Goal: Find specific page/section: Find specific page/section

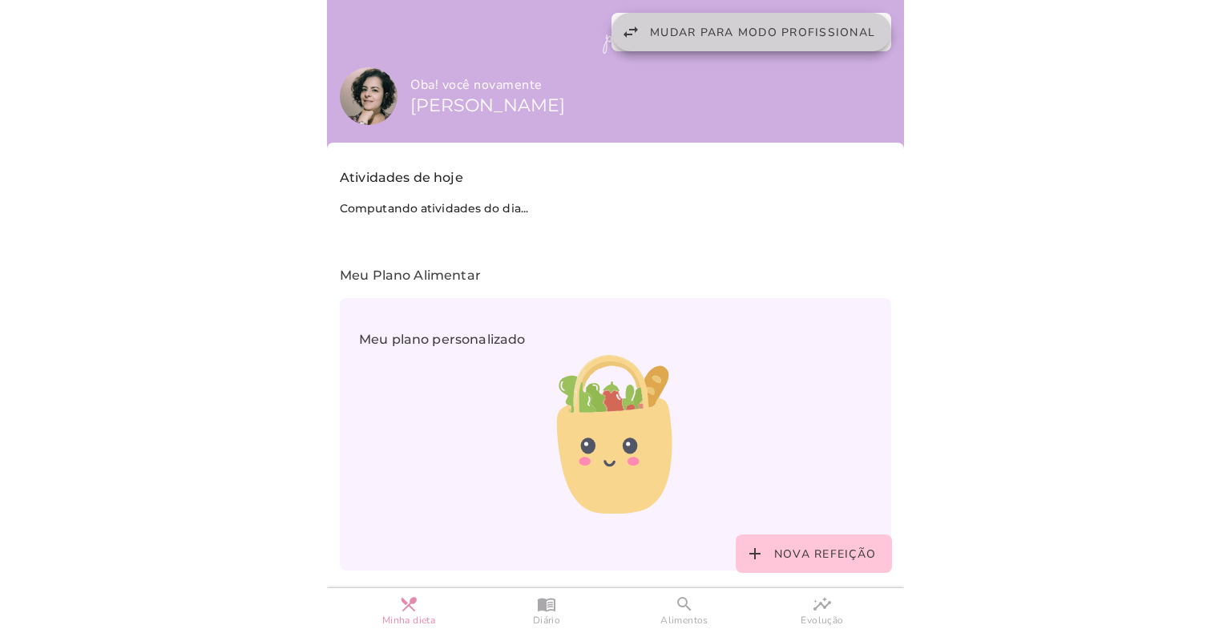
click at [770, 26] on span "Mudar para modo profissional" at bounding box center [762, 32] width 225 height 15
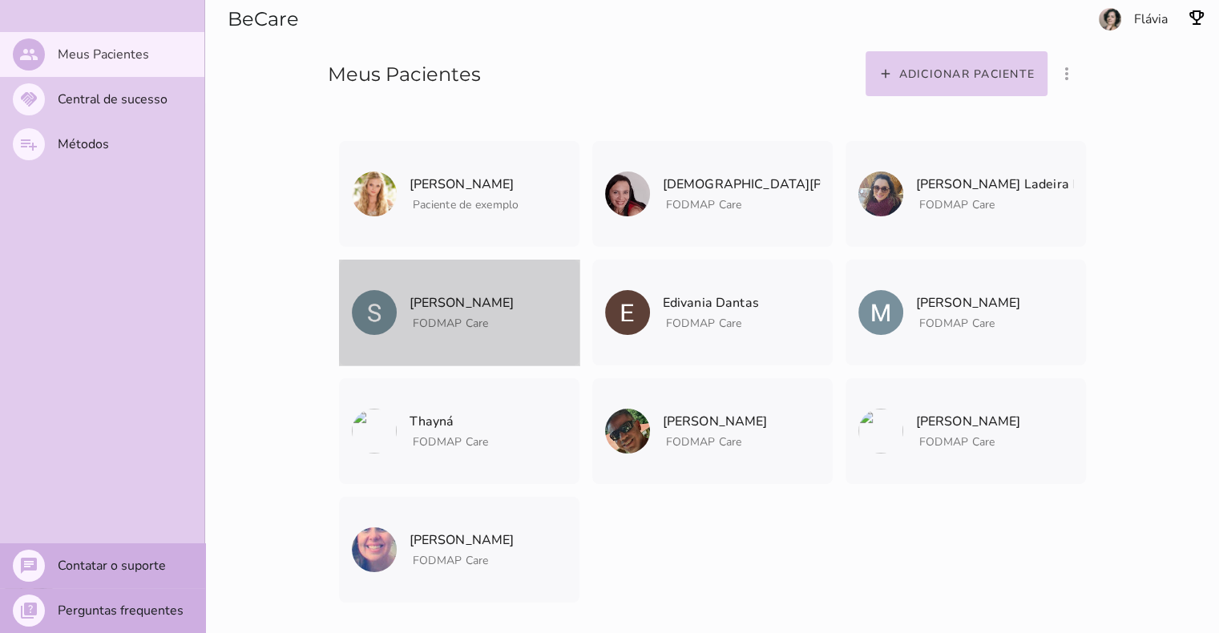
click at [456, 326] on span "FODMAP Care" at bounding box center [451, 323] width 76 height 15
